Goal: Task Accomplishment & Management: Manage account settings

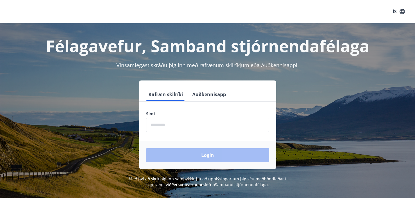
click at [174, 127] on input "phone" at bounding box center [207, 125] width 123 height 14
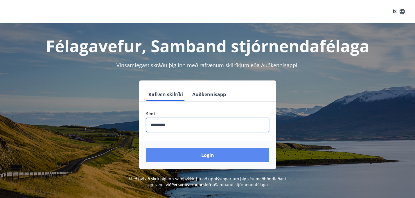
click at [179, 149] on button "Login" at bounding box center [207, 156] width 123 height 14
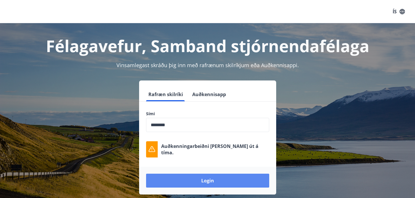
click at [209, 183] on button "Login" at bounding box center [207, 181] width 123 height 14
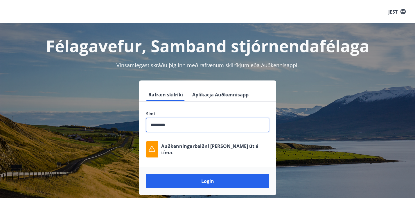
click at [180, 127] on input "phone" at bounding box center [207, 125] width 123 height 14
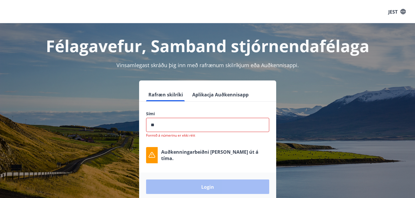
type input "*"
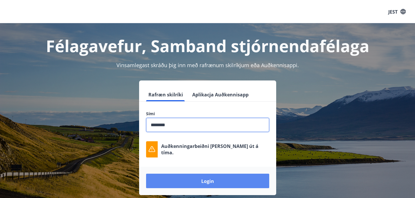
type input "********"
click at [204, 184] on font "Login" at bounding box center [207, 181] width 13 height 6
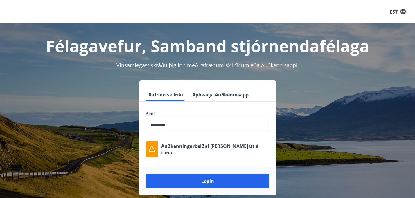
click at [315, 83] on div "Rafræn skilríki Aplikacja Auðkennisapp Sími ​ Auðkenningarbeiðni [PERSON_NAME] …" at bounding box center [207, 138] width 401 height 115
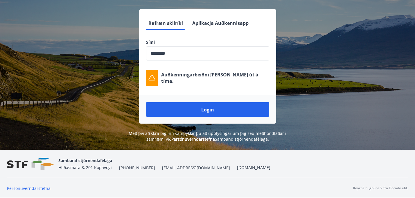
scroll to position [72, 0]
